Goal: Information Seeking & Learning: Learn about a topic

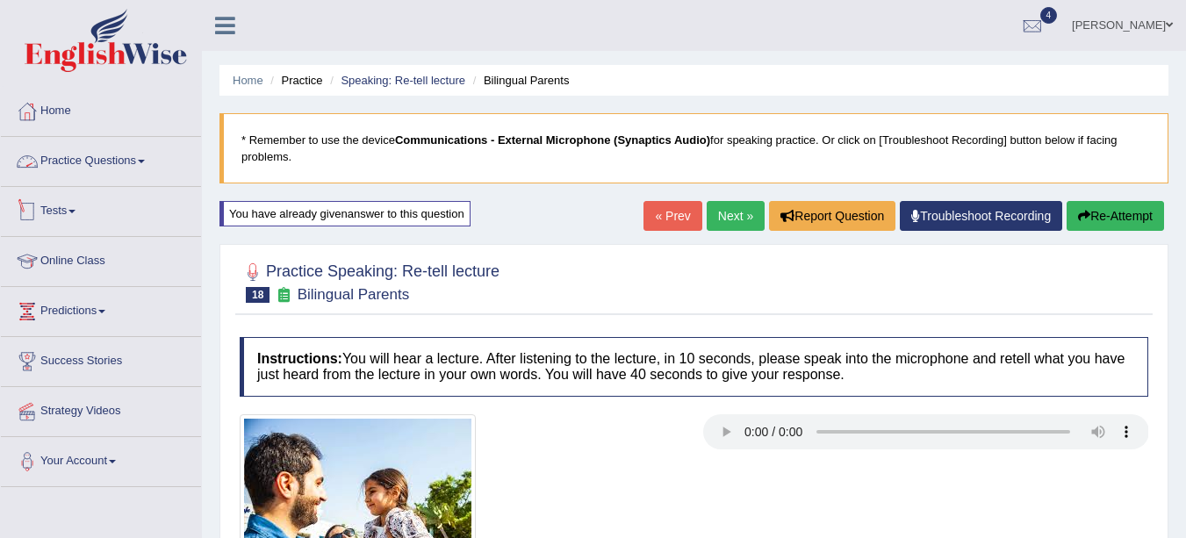
click at [114, 161] on link "Practice Questions" at bounding box center [101, 159] width 200 height 44
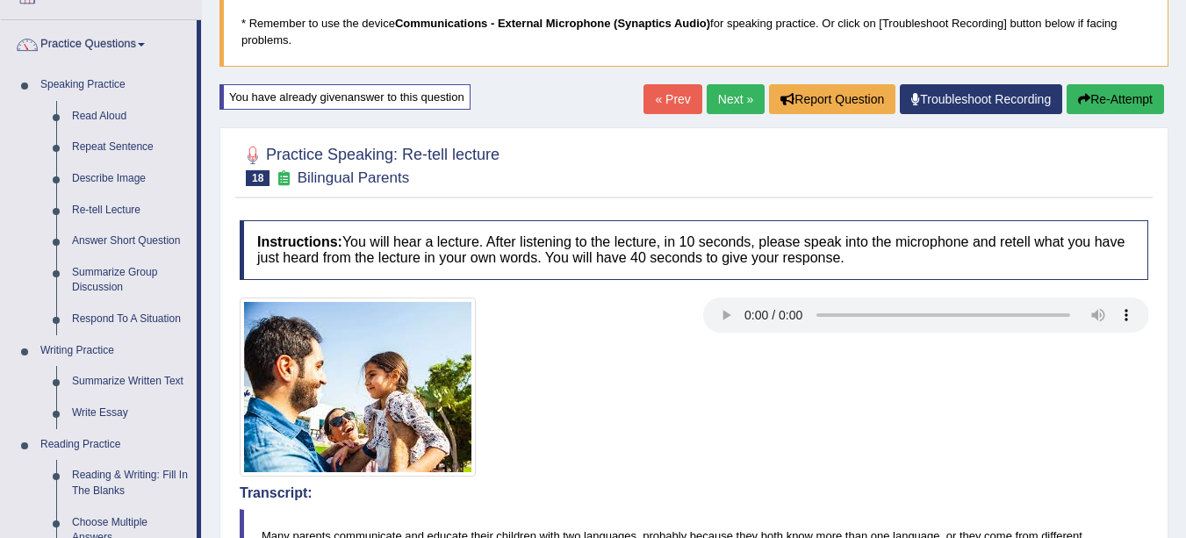
scroll to position [249, 0]
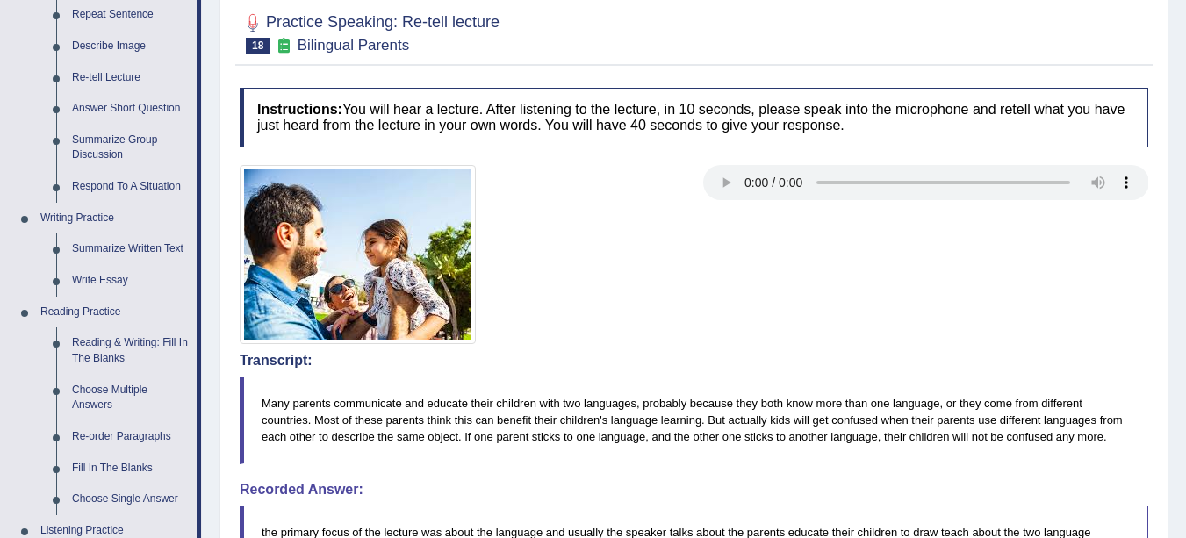
click at [163, 185] on link "Respond To A Situation" at bounding box center [130, 187] width 133 height 32
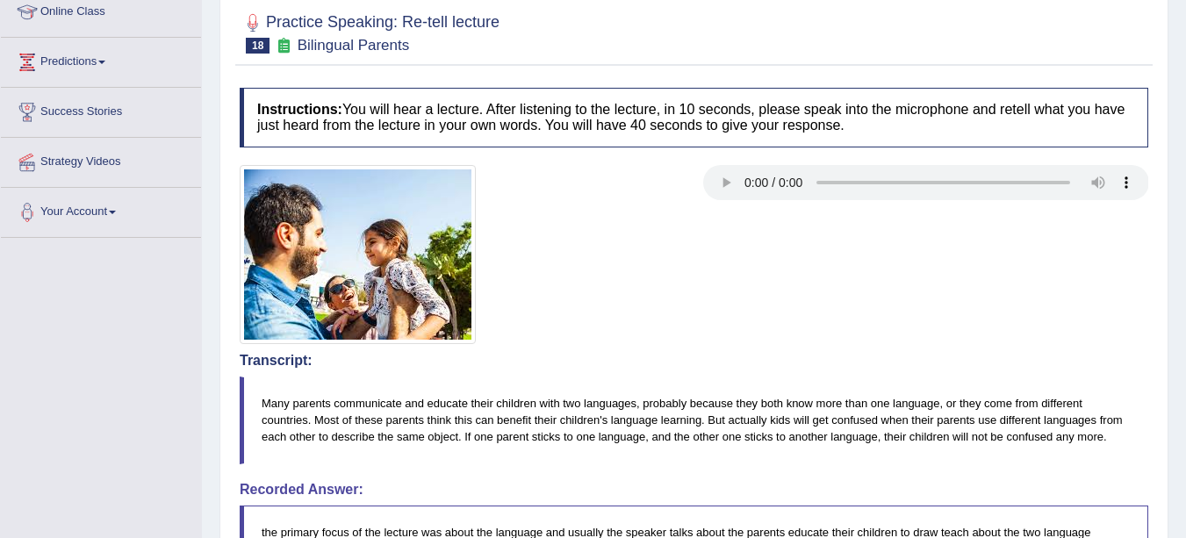
scroll to position [339, 0]
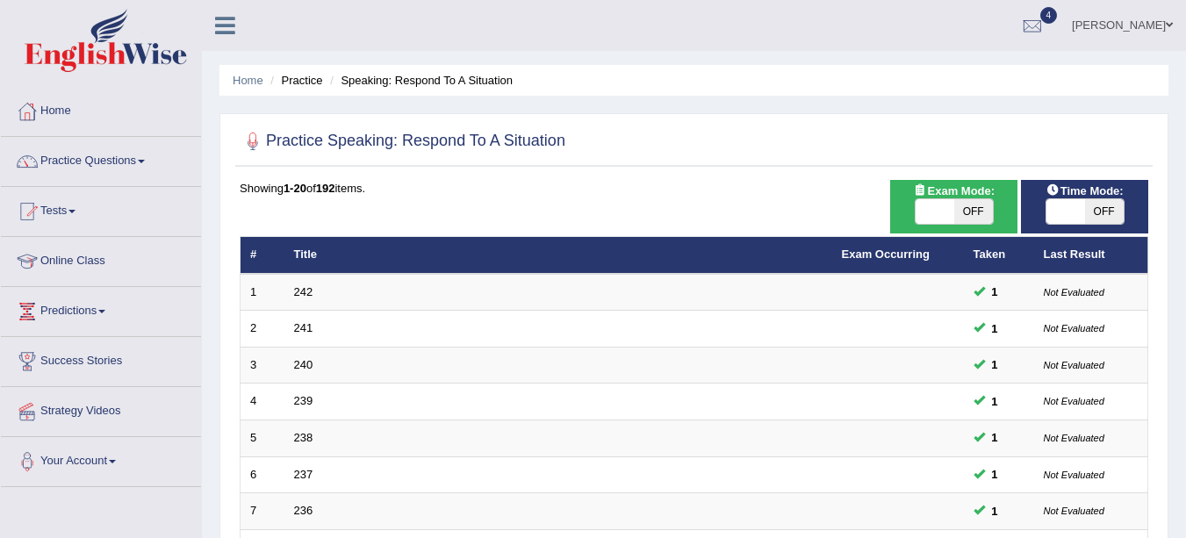
scroll to position [578, 0]
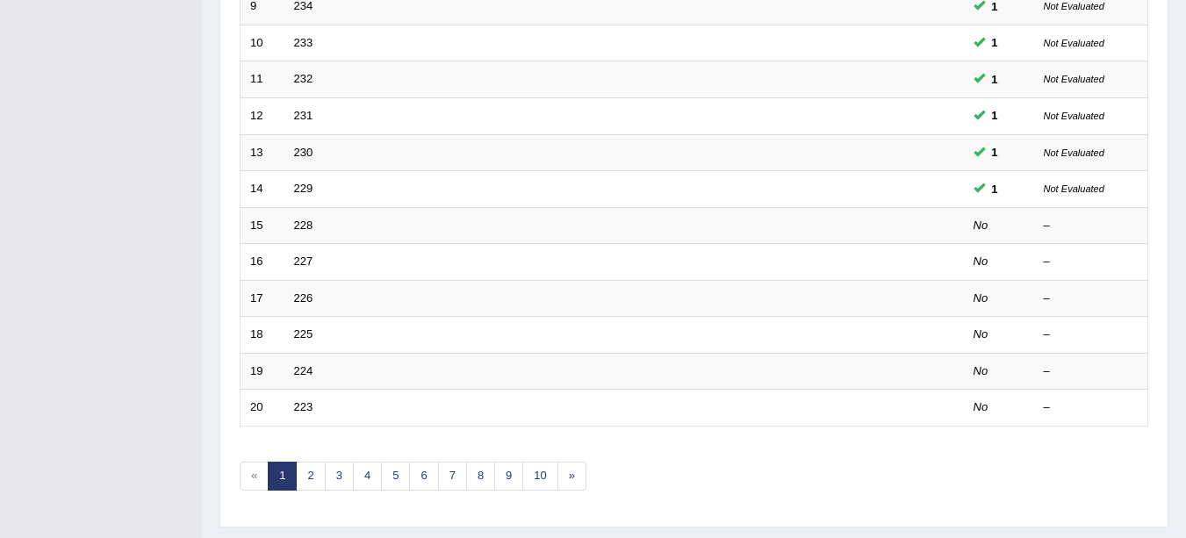
click at [298, 224] on link "228" at bounding box center [303, 225] width 19 height 13
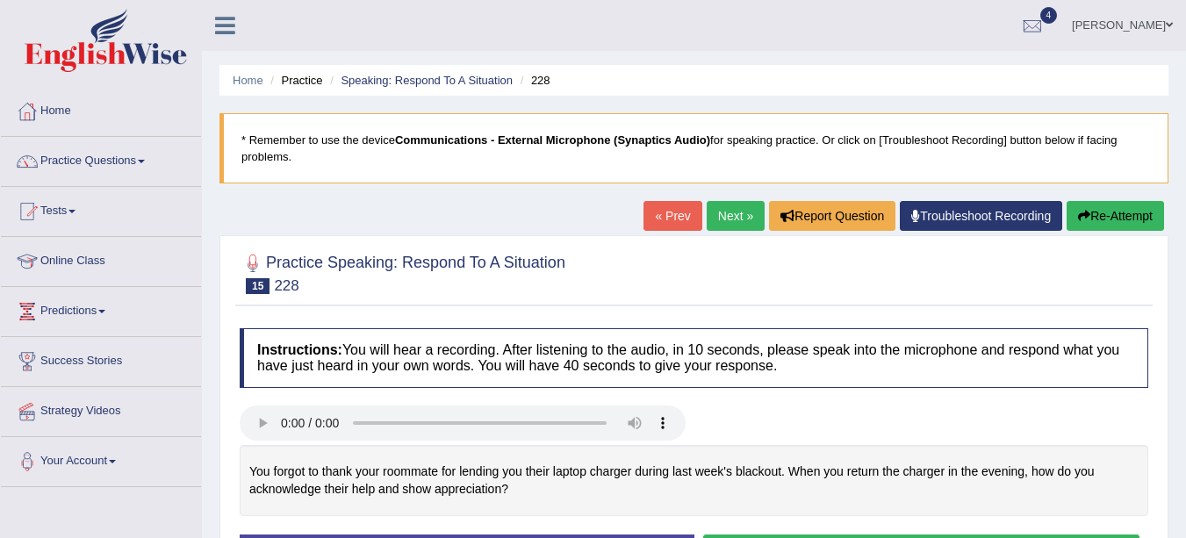
click at [304, 81] on li "Practice" at bounding box center [294, 80] width 56 height 17
click at [462, 79] on link "Speaking: Respond To A Situation" at bounding box center [427, 80] width 172 height 13
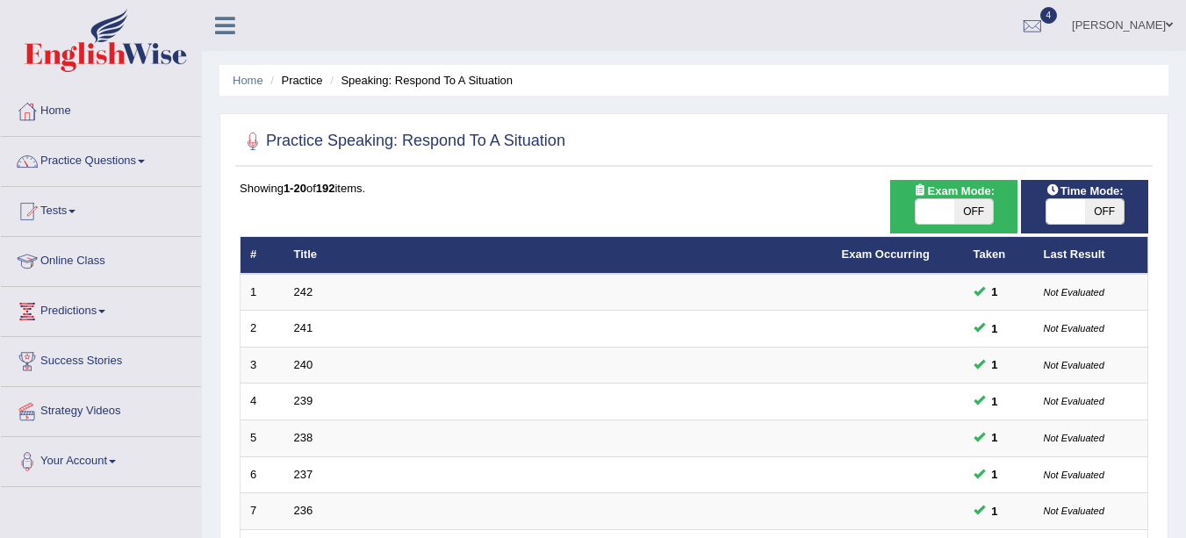
click at [1103, 218] on span "OFF" at bounding box center [1104, 211] width 39 height 25
checkbox input "true"
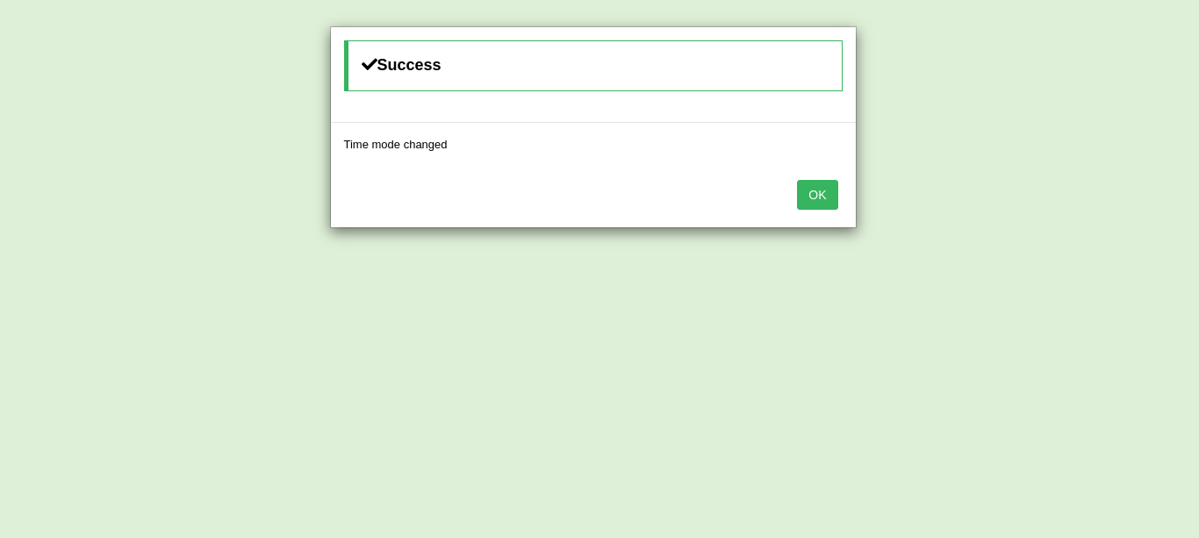
click at [834, 197] on button "OK" at bounding box center [817, 195] width 40 height 30
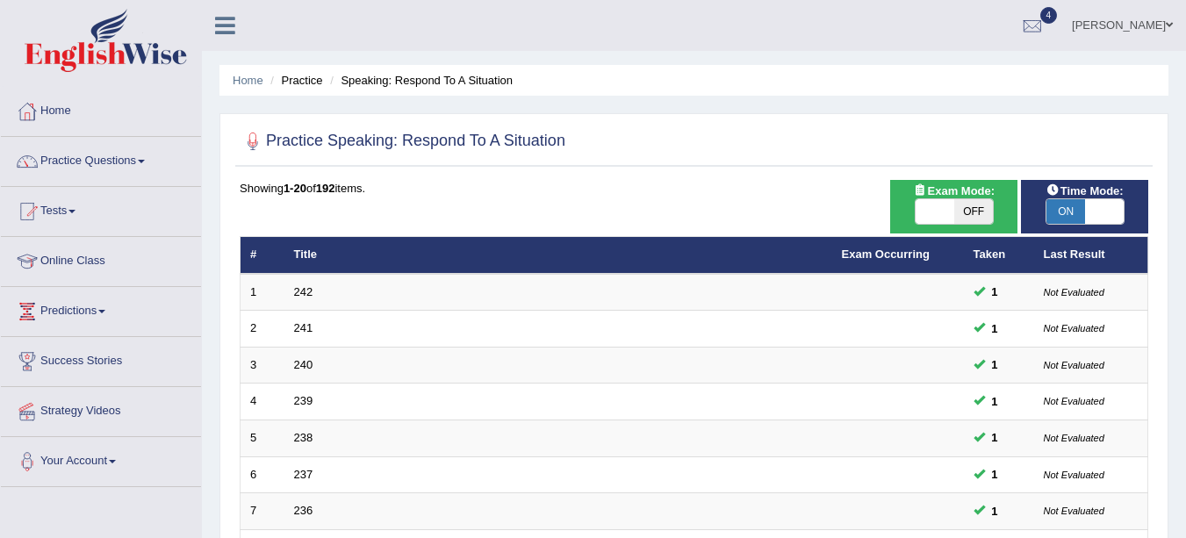
click at [972, 205] on span "OFF" at bounding box center [973, 211] width 39 height 25
checkbox input "true"
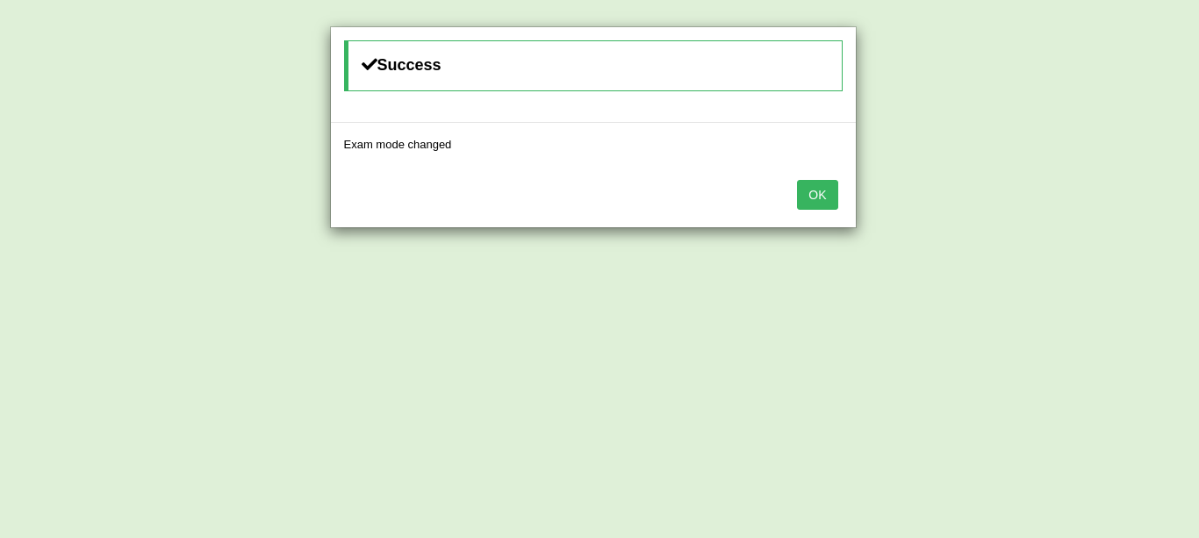
click at [823, 200] on button "OK" at bounding box center [817, 195] width 40 height 30
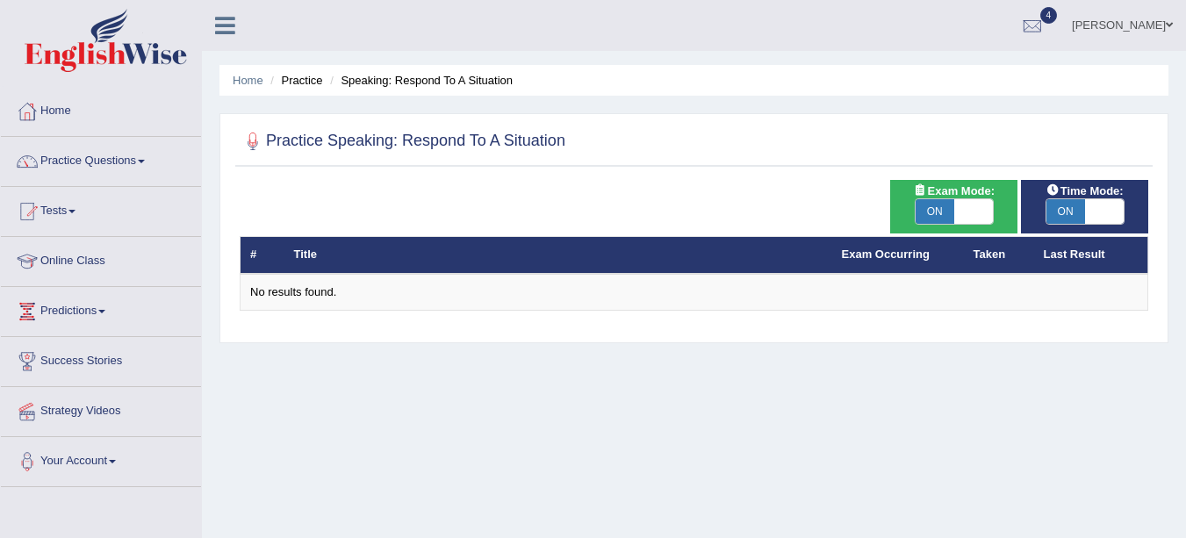
click at [941, 218] on span "ON" at bounding box center [935, 211] width 39 height 25
checkbox input "false"
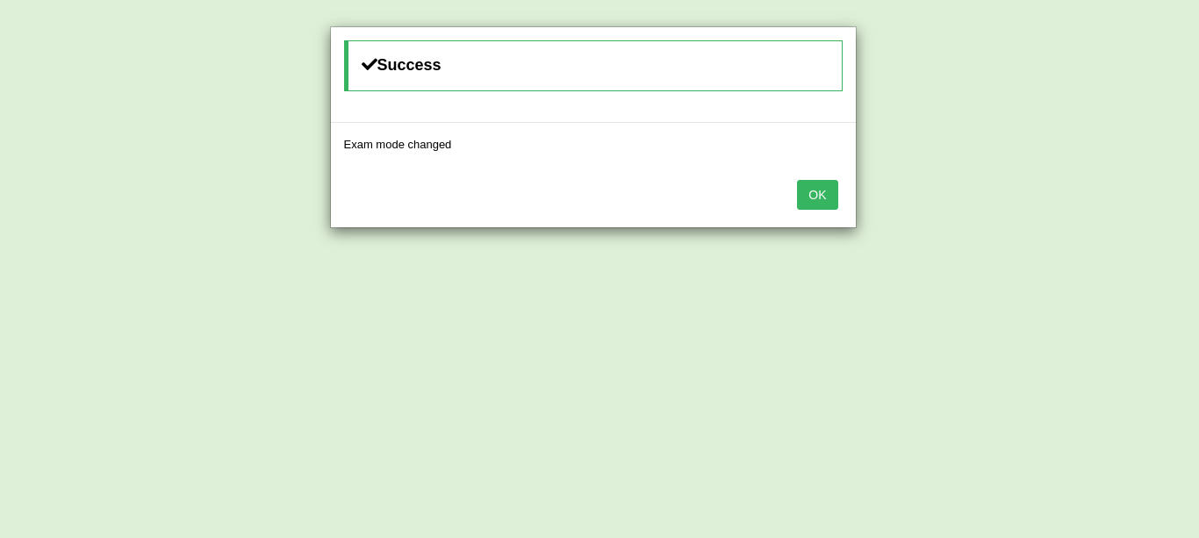
click at [807, 205] on button "OK" at bounding box center [817, 195] width 40 height 30
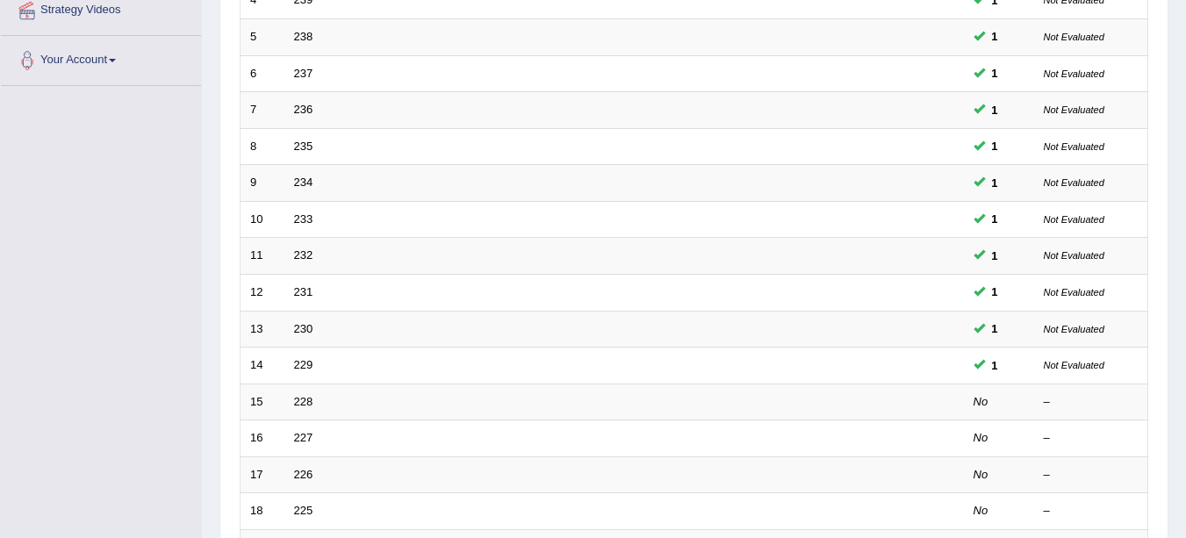
scroll to position [392, 0]
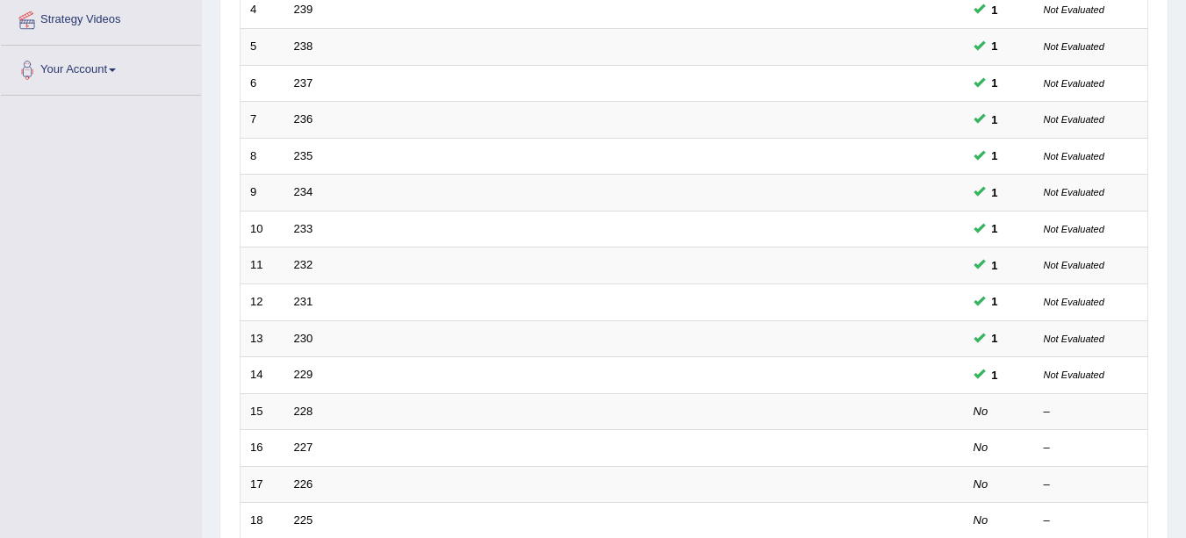
click at [305, 413] on link "228" at bounding box center [303, 411] width 19 height 13
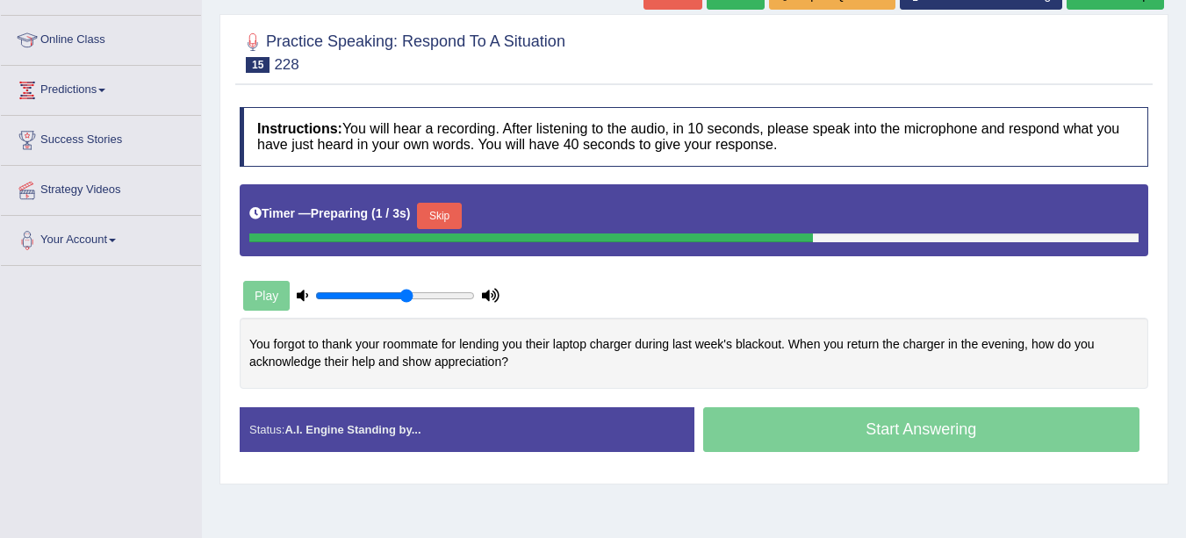
scroll to position [226, 0]
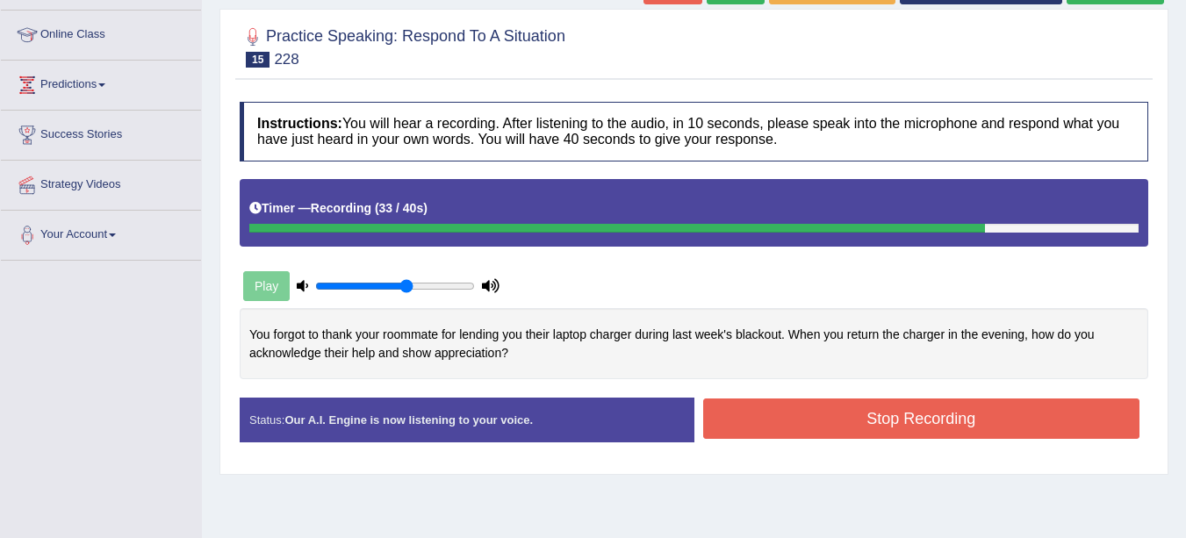
click at [979, 420] on button "Stop Recording" at bounding box center [921, 419] width 437 height 40
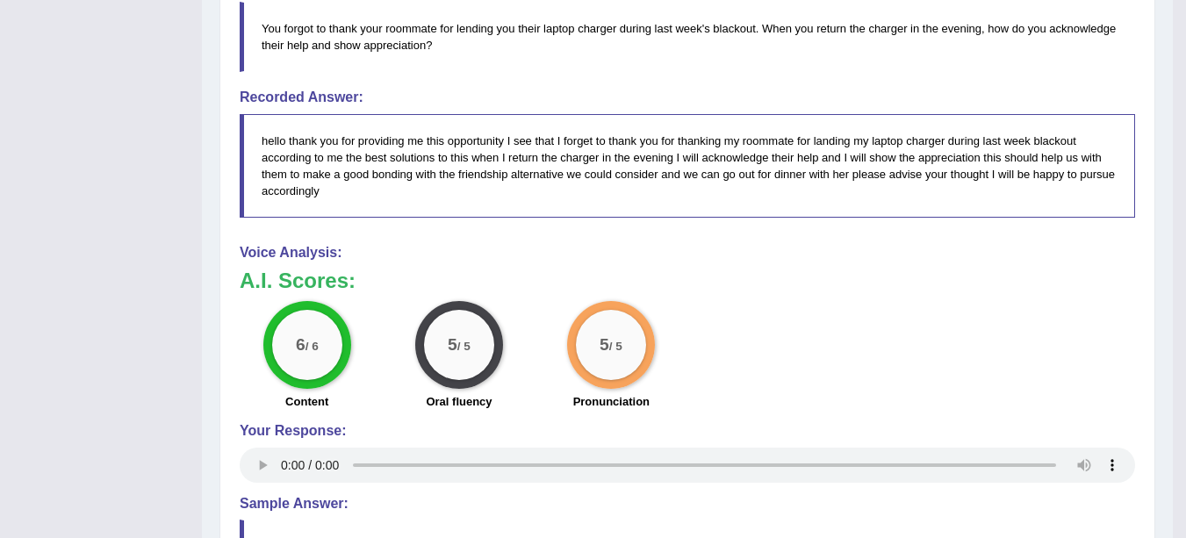
scroll to position [661, 0]
